Goal: Task Accomplishment & Management: Manage account settings

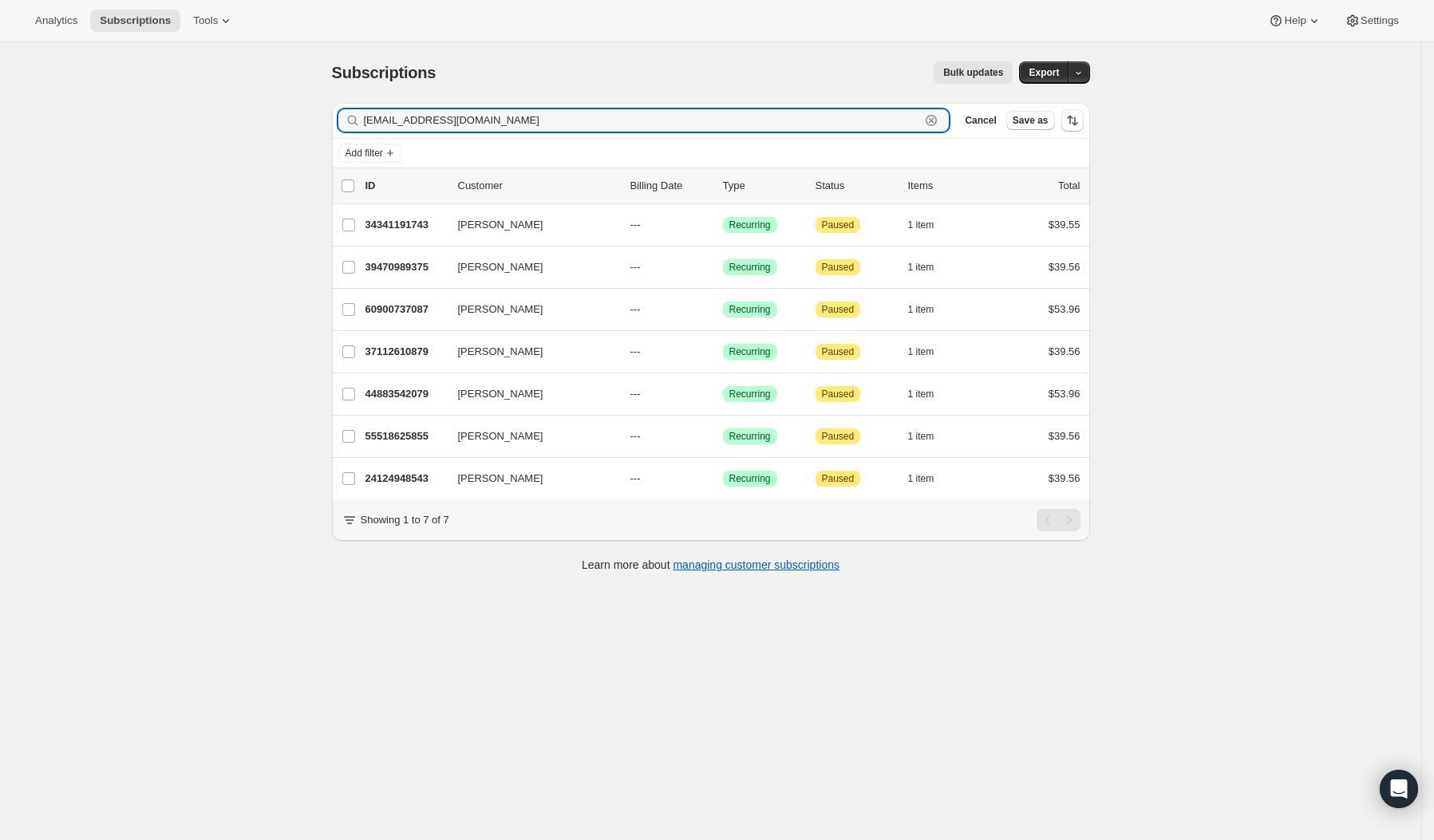
drag, startPoint x: 512, startPoint y: 126, endPoint x: 341, endPoint y: 128, distance: 171.0
click at [341, 128] on div "Filter subscribers [EMAIL_ADDRESS][DOMAIN_NAME] Clear Cancel Save as" at bounding box center [711, 121] width 758 height 35
paste input "[EMAIL_ADDRESS]"
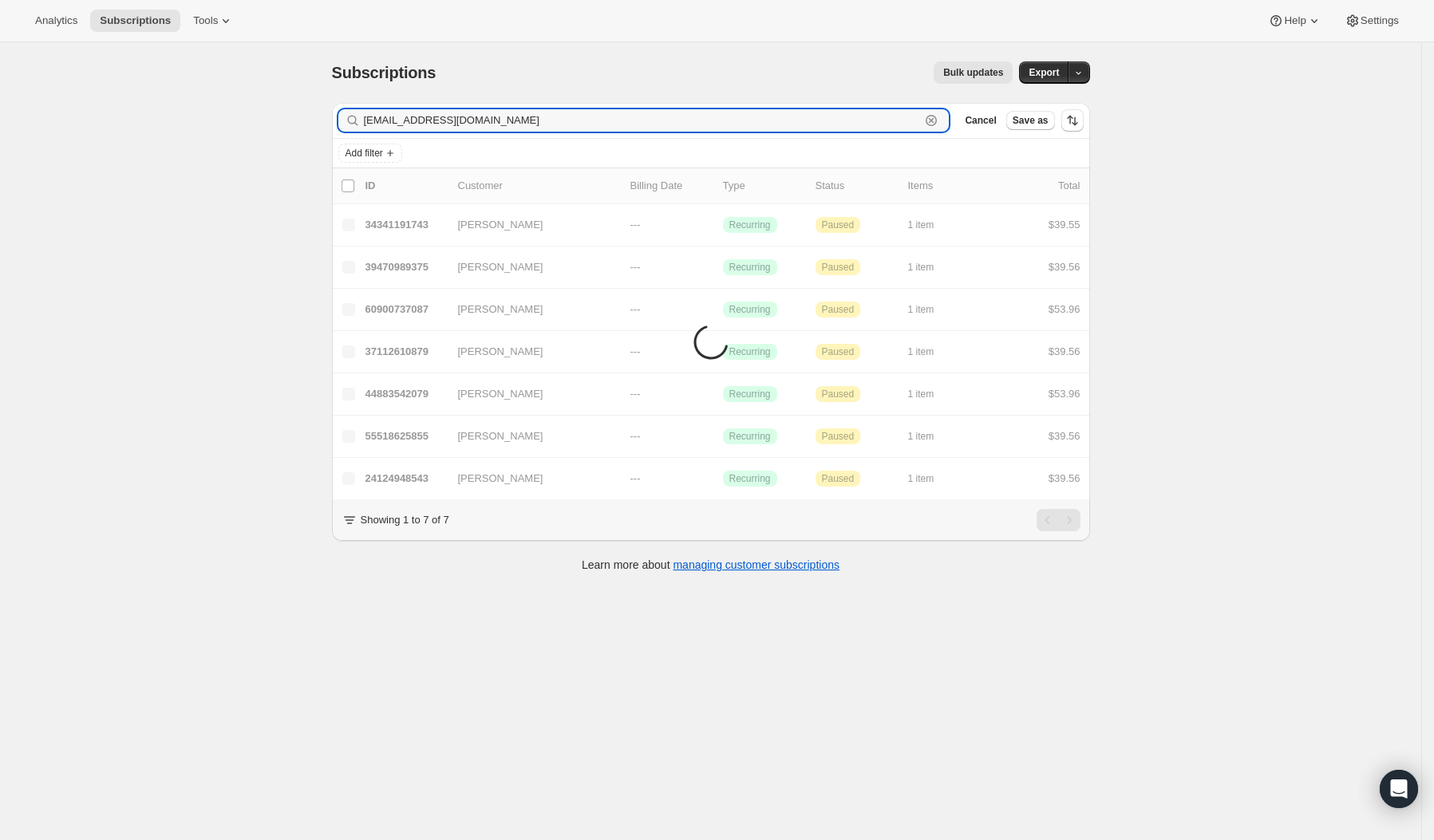
type input "[EMAIL_ADDRESS][DOMAIN_NAME]"
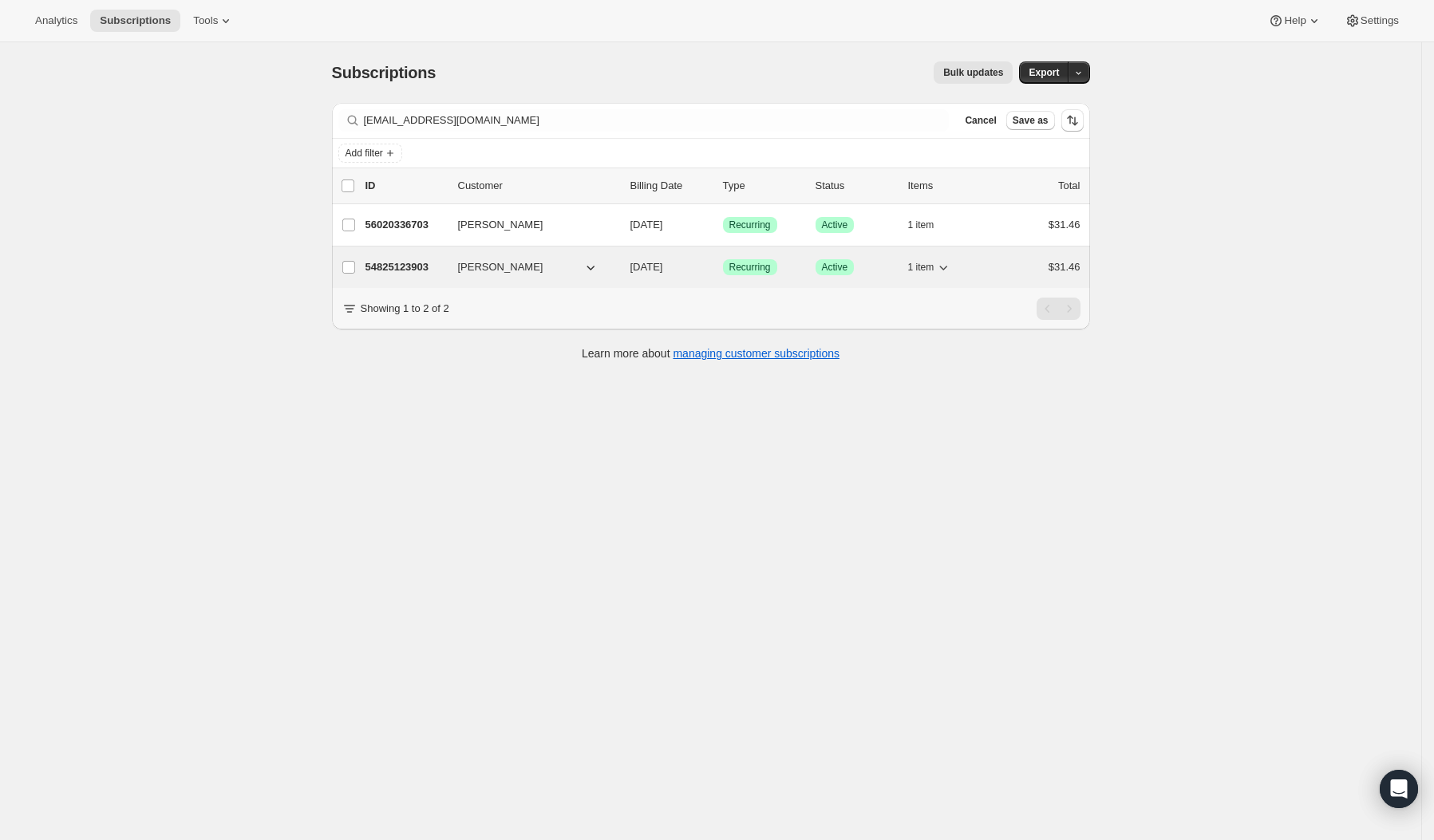
click at [599, 269] on icon "button" at bounding box center [590, 267] width 16 height 16
click at [928, 264] on span "1 item" at bounding box center [921, 267] width 26 height 13
click at [432, 260] on p "54825123903" at bounding box center [405, 267] width 79 height 16
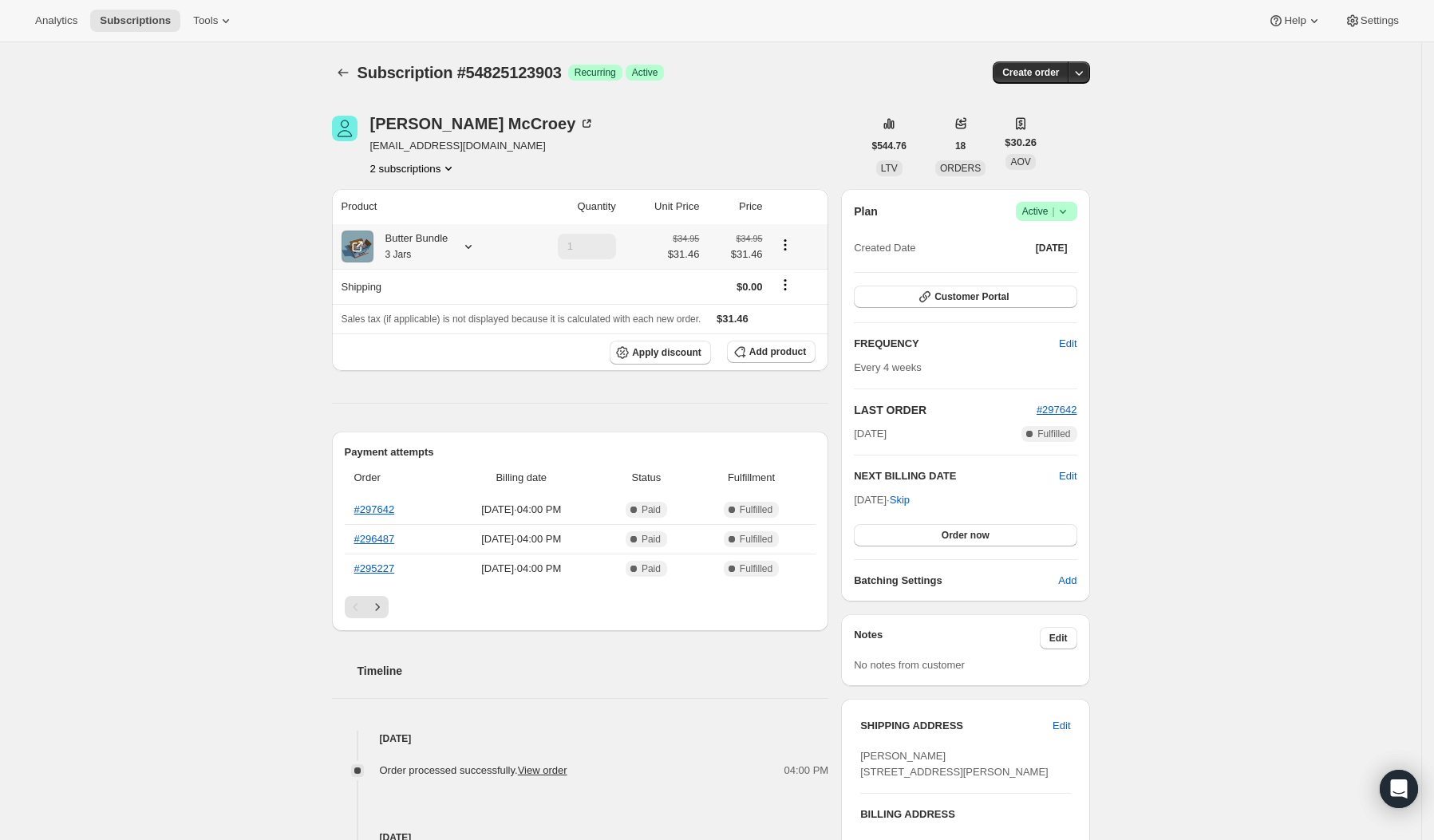
click at [470, 244] on icon at bounding box center [468, 246] width 16 height 16
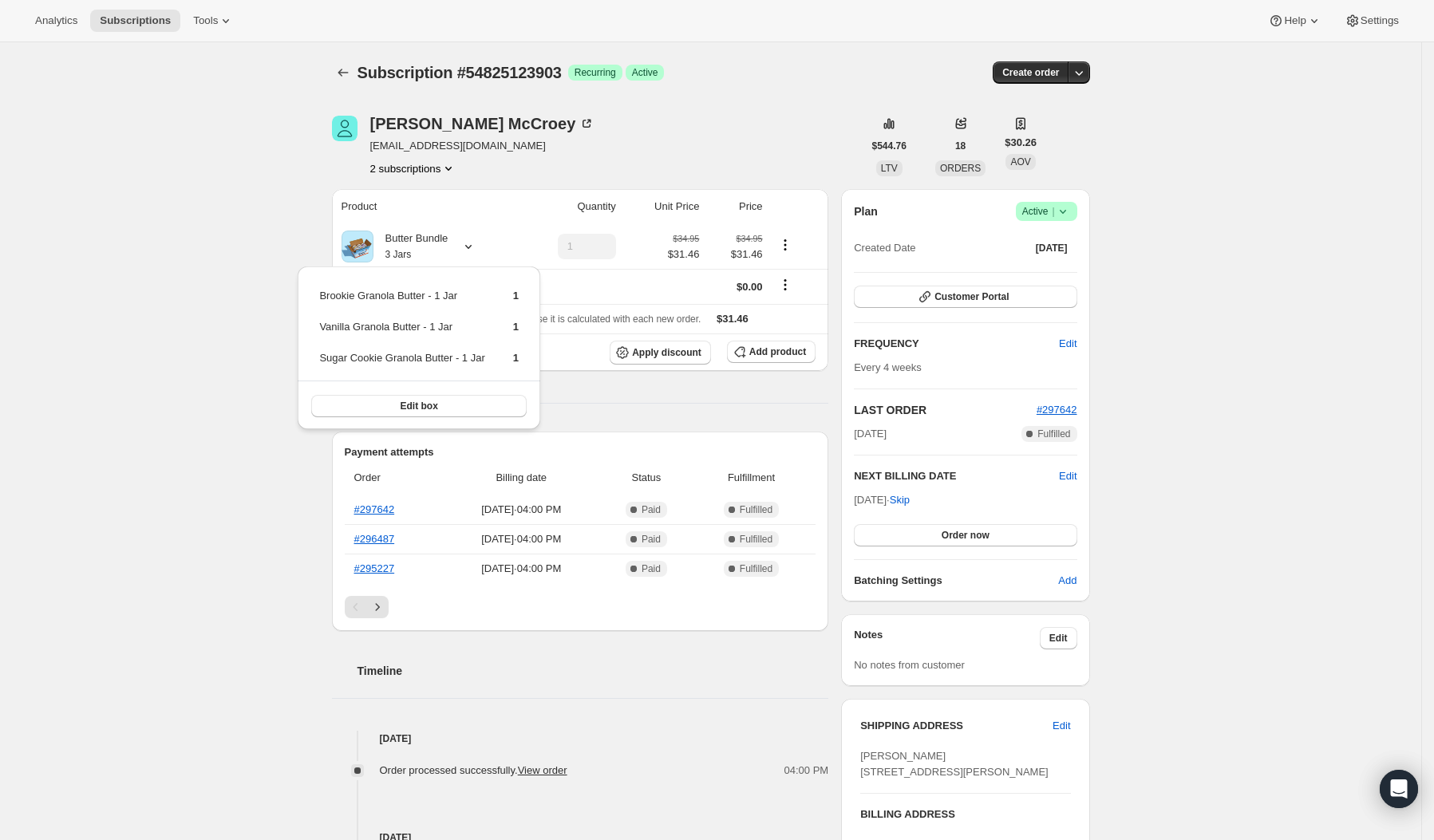
click at [1054, 210] on span "|" at bounding box center [1053, 211] width 3 height 13
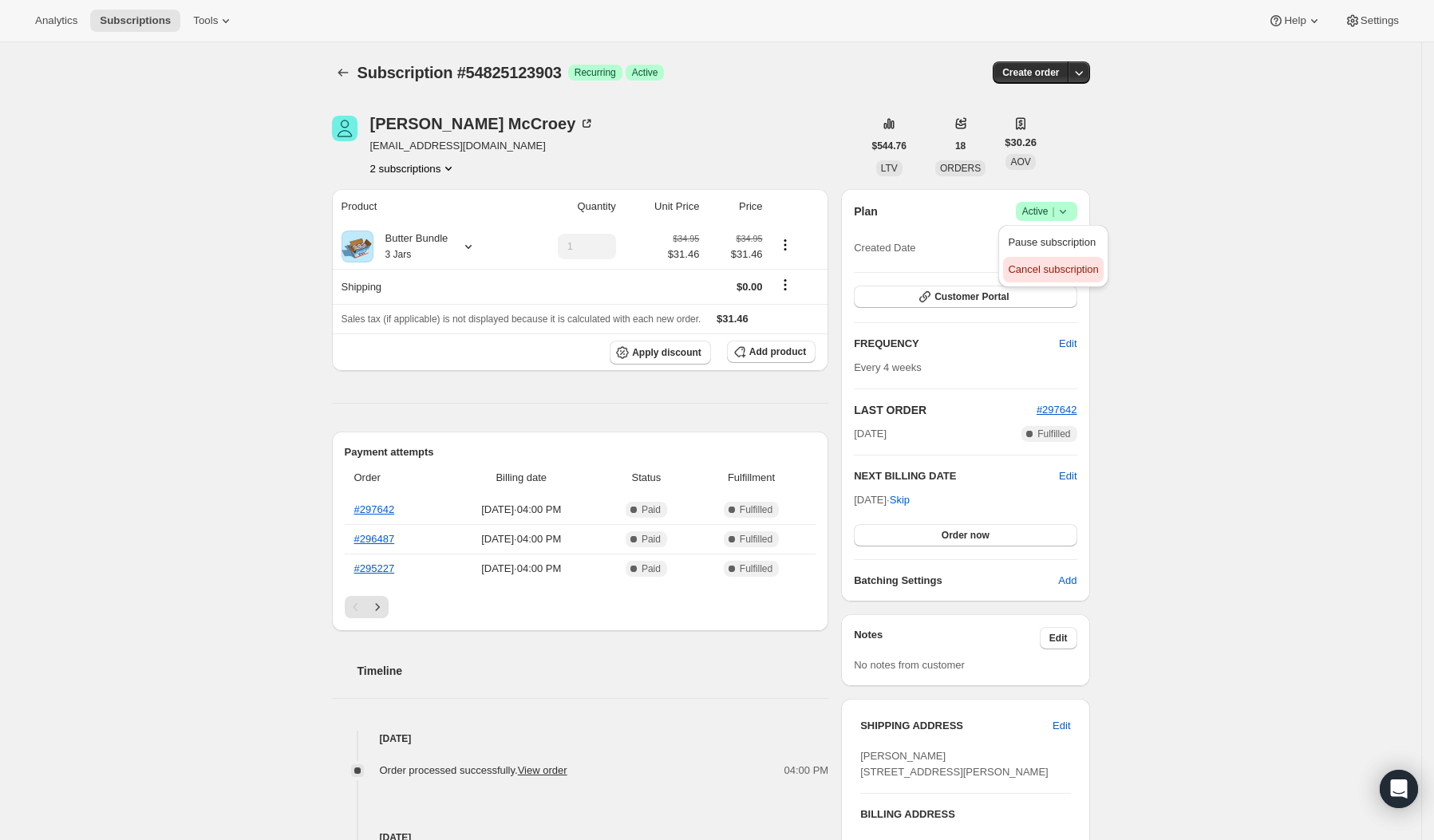
click at [1069, 265] on span "Cancel subscription" at bounding box center [1053, 269] width 90 height 12
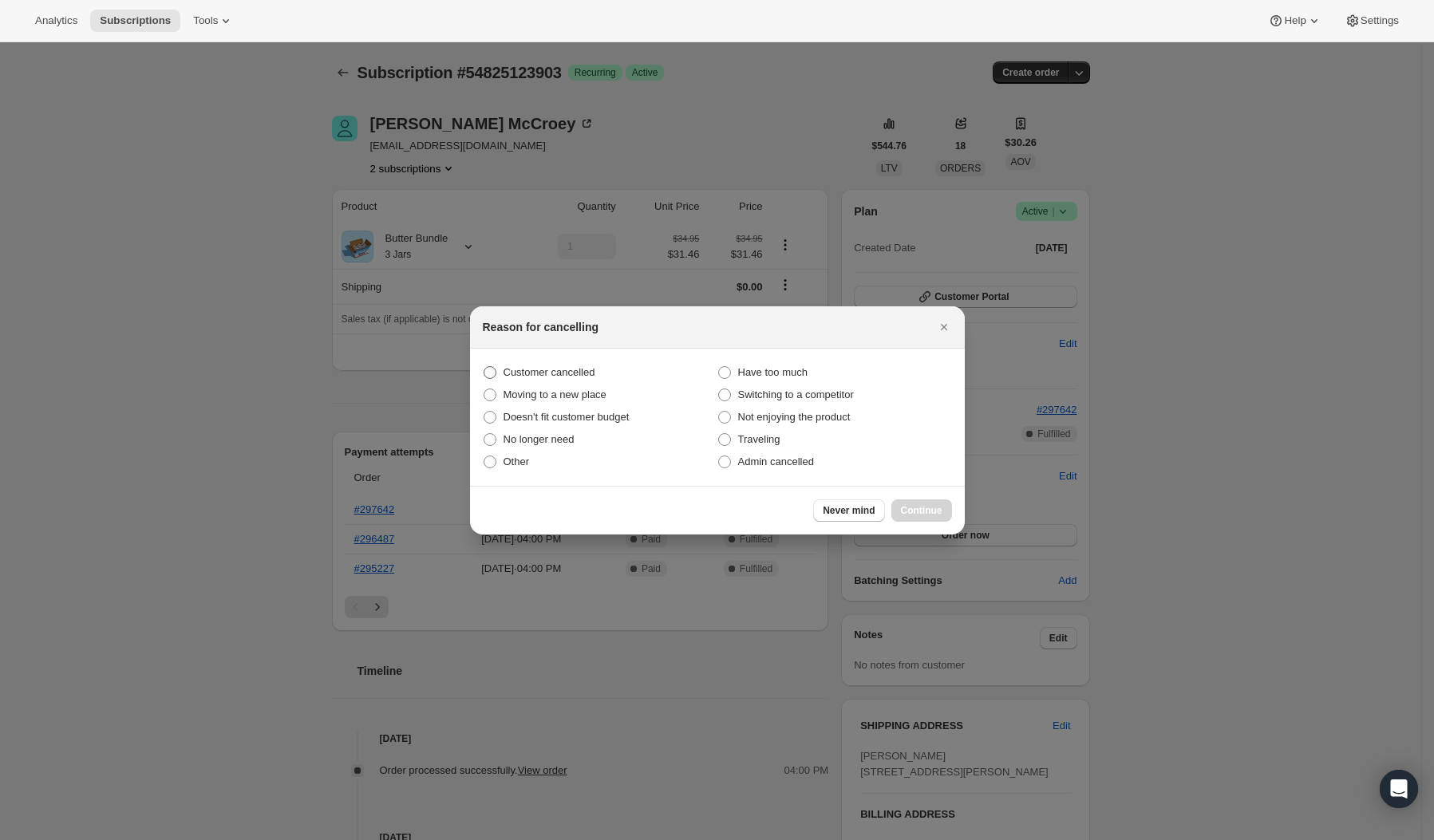
click at [558, 375] on span "Customer cancelled" at bounding box center [549, 372] width 92 height 12
click at [484, 367] on input "Customer cancelled" at bounding box center [484, 366] width 1 height 1
radio input "true"
click at [950, 524] on div "Never mind Continue" at bounding box center [717, 510] width 495 height 49
click at [939, 514] on span "Continue" at bounding box center [921, 510] width 41 height 13
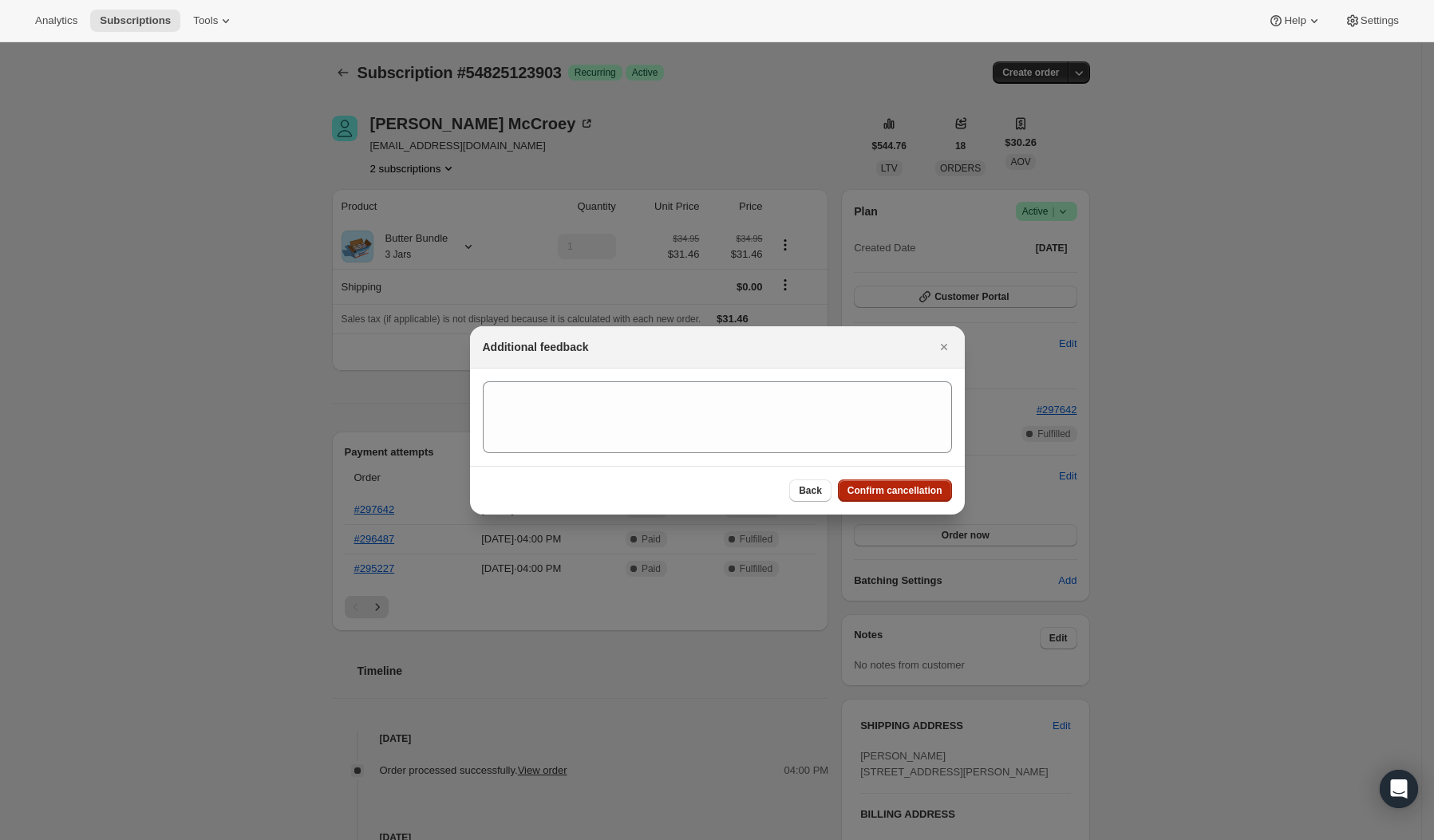
click at [921, 480] on button "Confirm cancellation" at bounding box center [895, 490] width 114 height 22
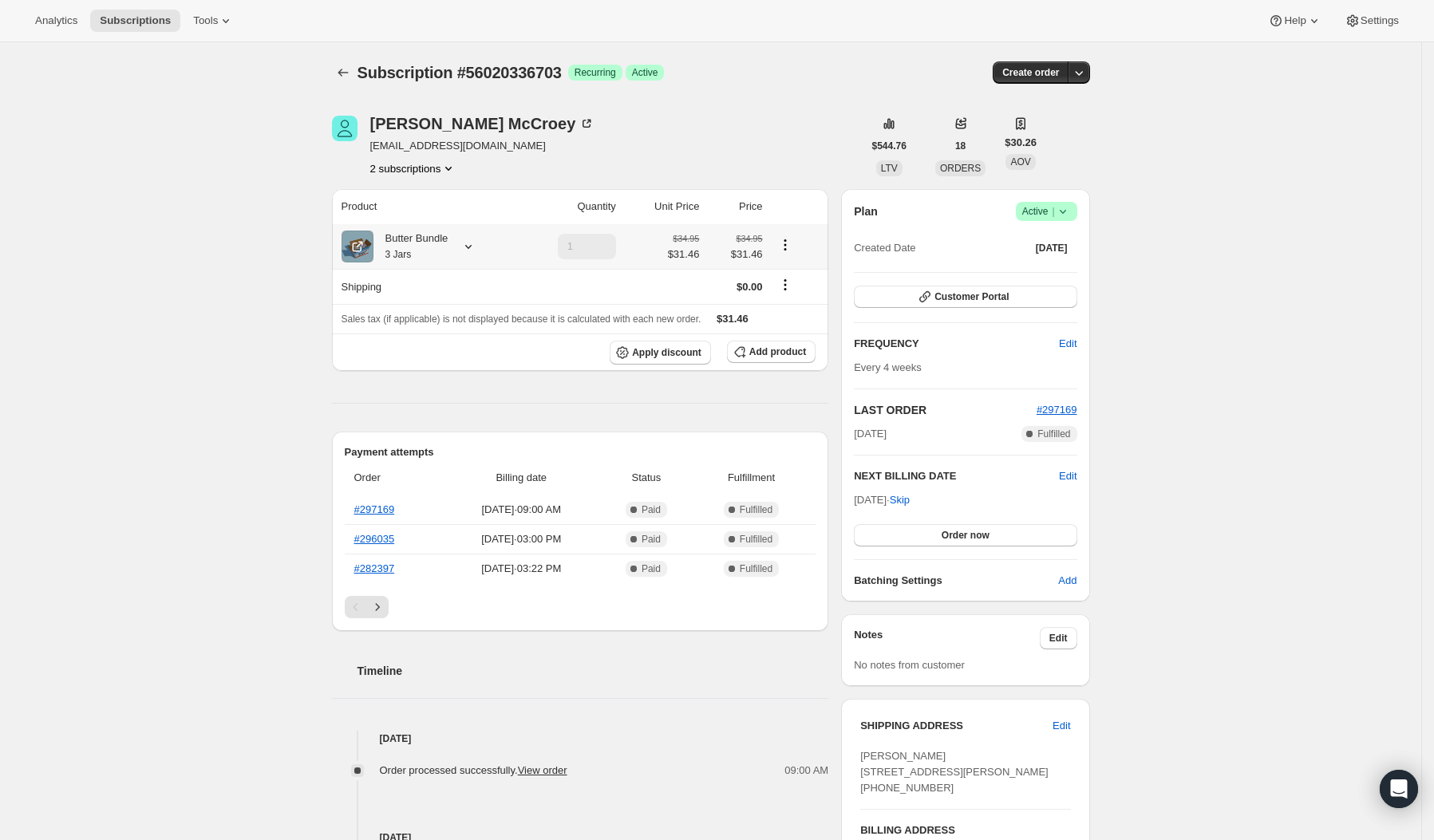
click at [468, 249] on icon at bounding box center [468, 246] width 16 height 16
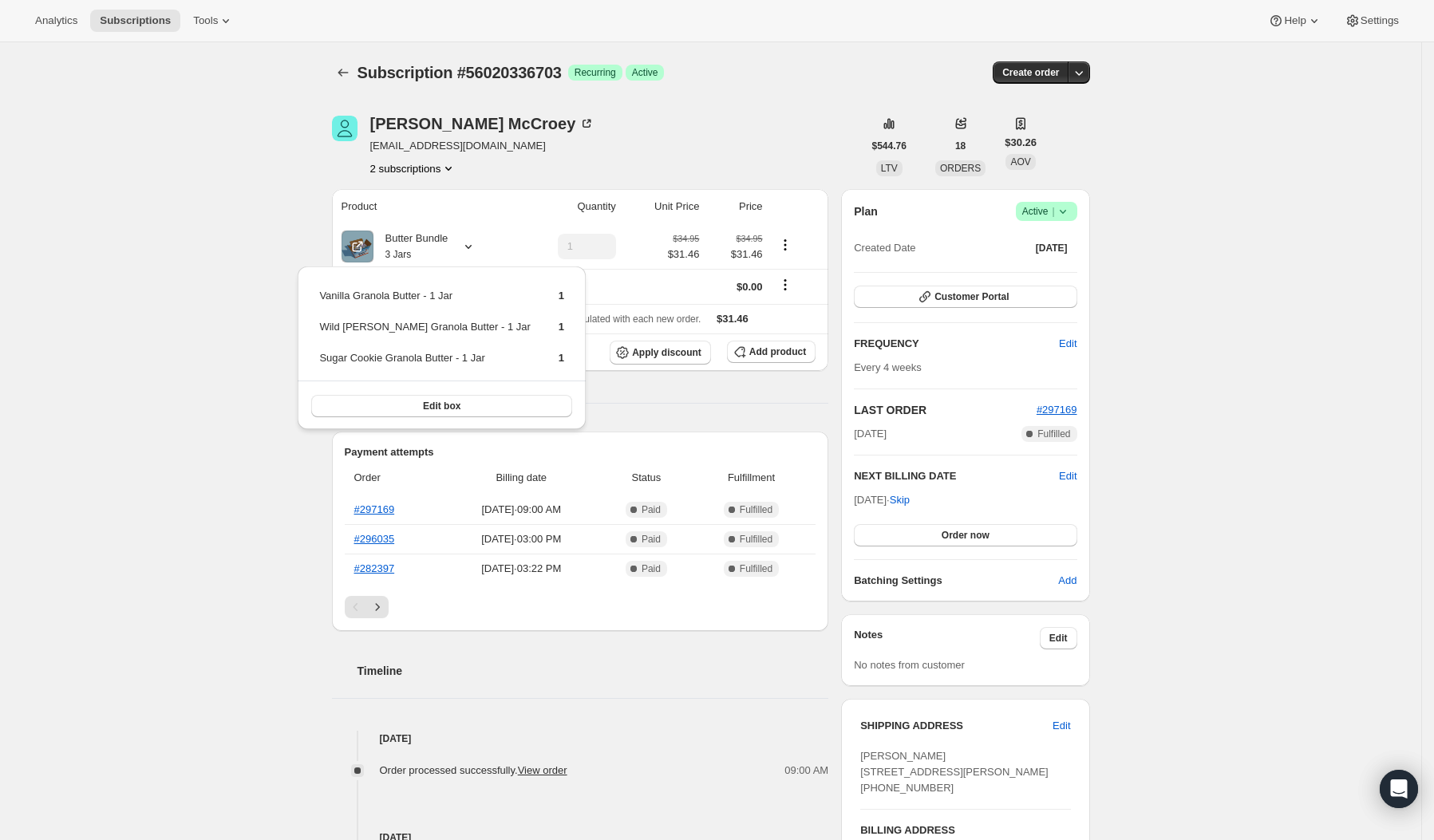
click at [1070, 206] on icon at bounding box center [1063, 211] width 16 height 16
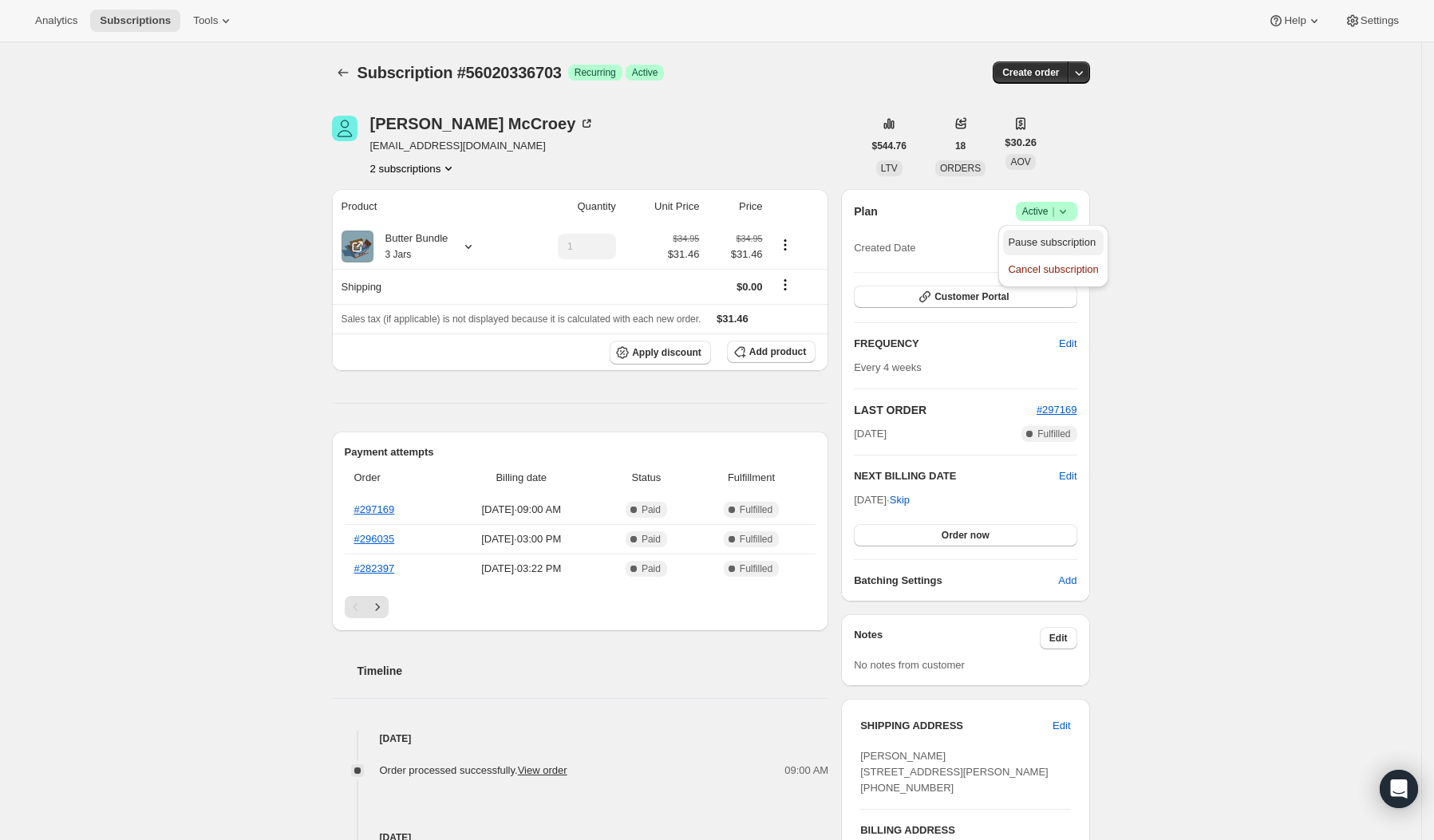
click at [1078, 246] on span "Pause subscription" at bounding box center [1052, 242] width 88 height 12
